Goal: Task Accomplishment & Management: Manage account settings

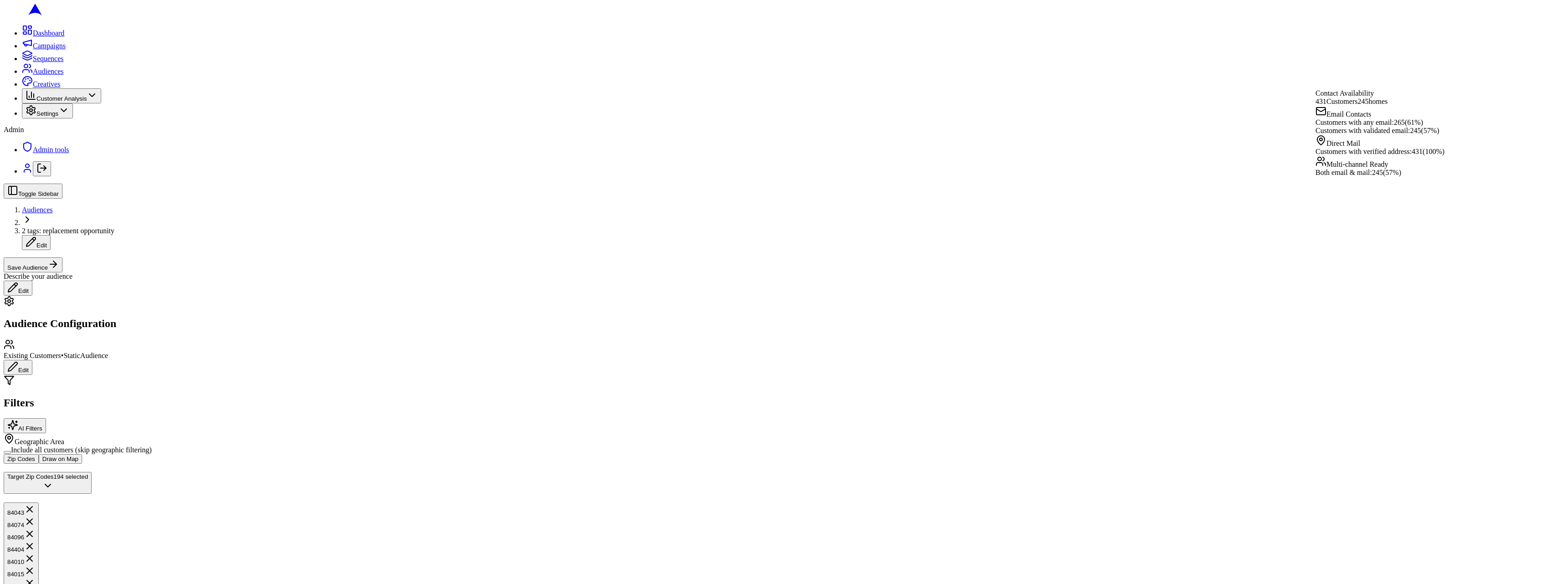
scroll to position [170, 0]
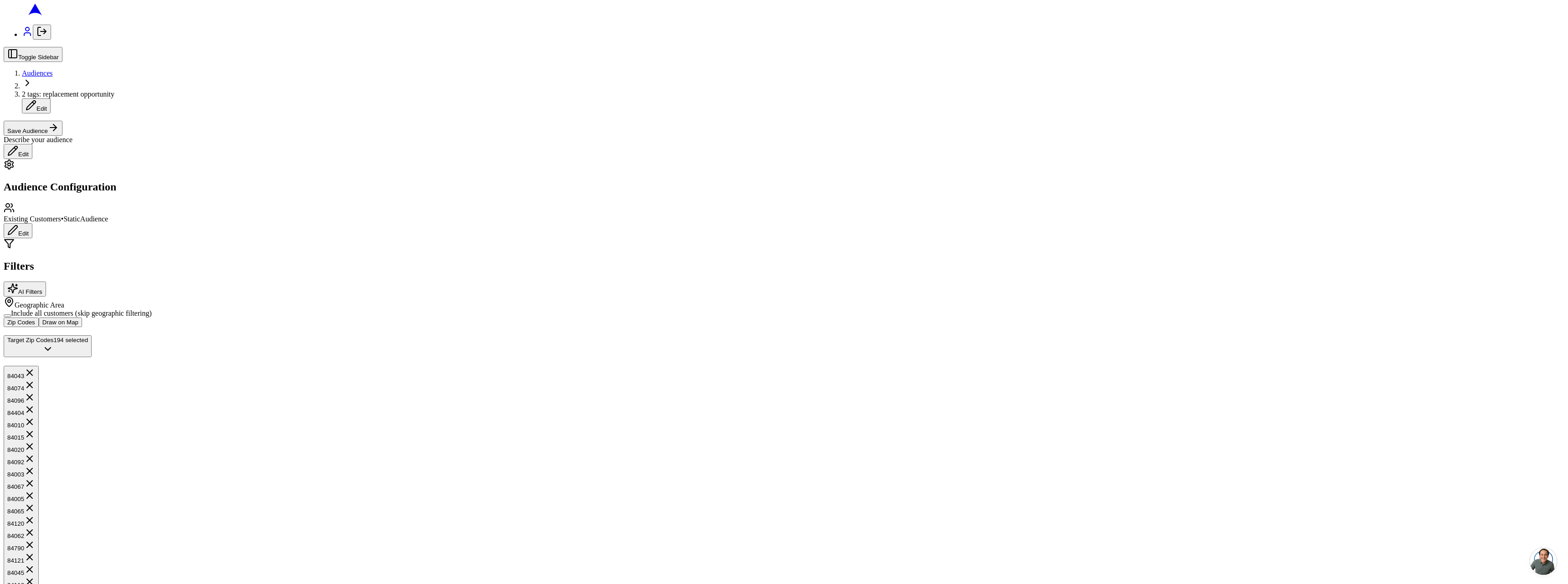
click at [38, 36] on icon "Log out" at bounding box center [39, 31] width 3 height 8
